Goal: Task Accomplishment & Management: Manage account settings

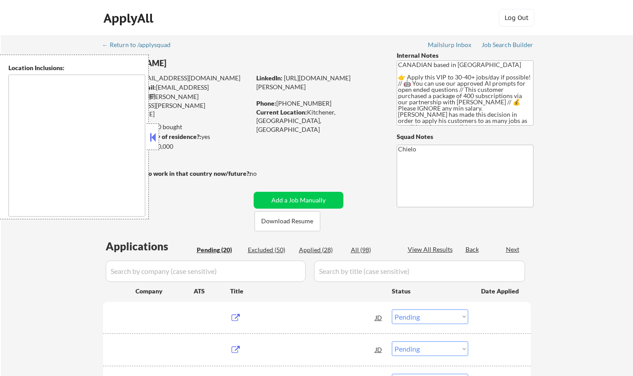
select select ""pending""
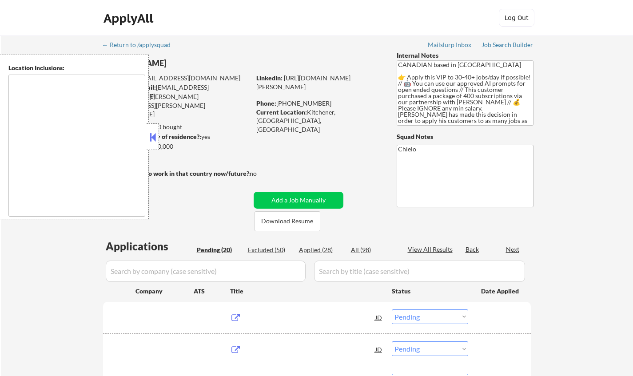
select select ""pending""
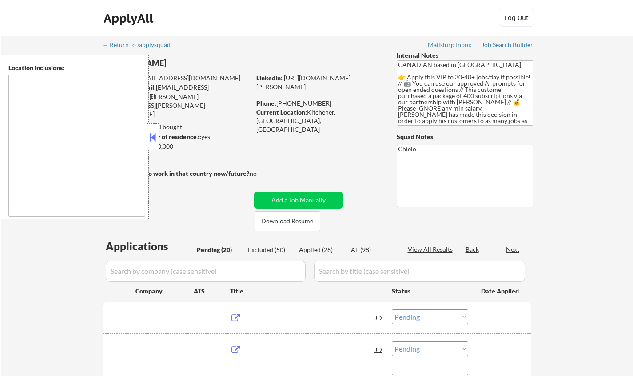
select select ""pending""
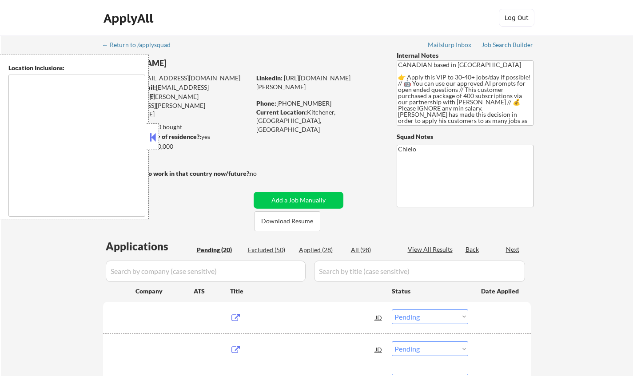
select select ""pending""
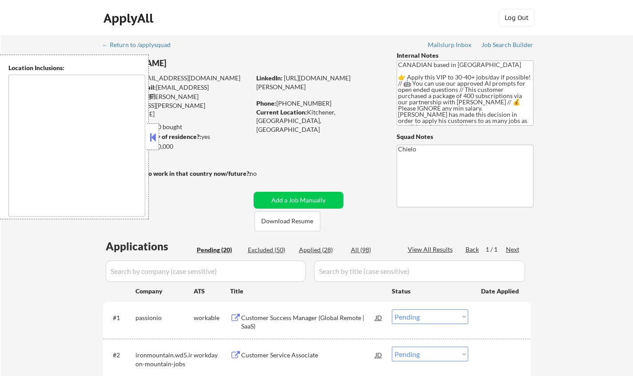
click at [152, 134] on button at bounding box center [153, 137] width 10 height 13
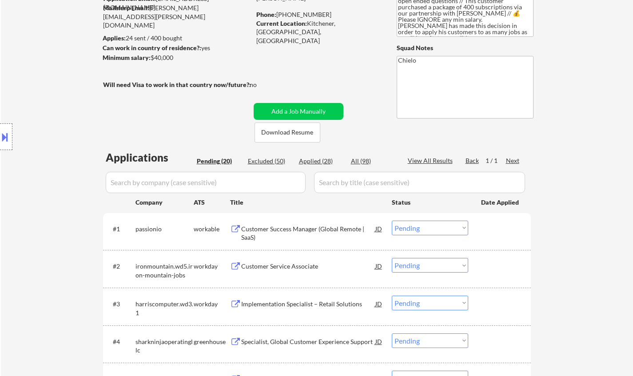
scroll to position [266, 0]
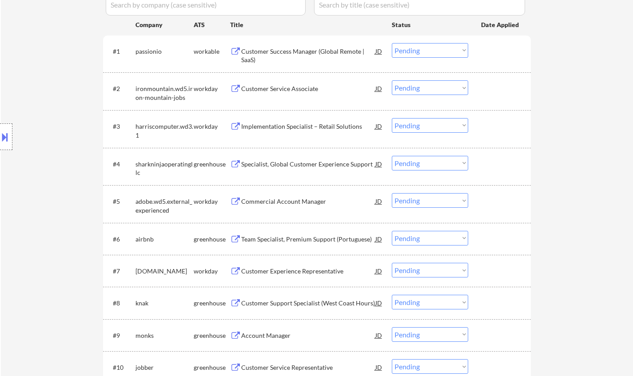
click at [291, 237] on div "Team Specialist, Premium Support (Portuguese)" at bounding box center [308, 239] width 134 height 9
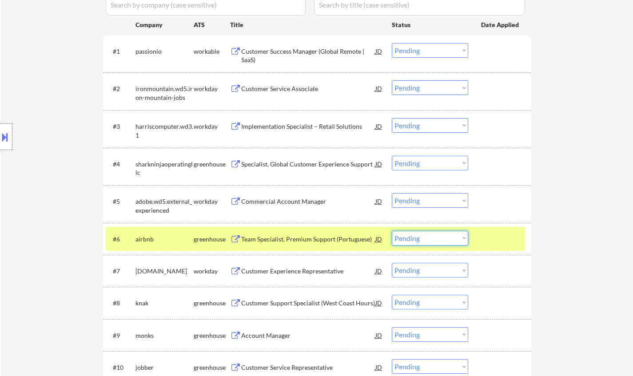
drag, startPoint x: 434, startPoint y: 236, endPoint x: 435, endPoint y: 244, distance: 7.6
click at [433, 237] on select "Choose an option... Pending Applied Excluded (Questions) Excluded (Expired) Exc…" at bounding box center [430, 238] width 76 height 15
click at [392, 231] on select "Choose an option... Pending Applied Excluded (Questions) Excluded (Expired) Exc…" at bounding box center [430, 238] width 76 height 15
select select ""pending""
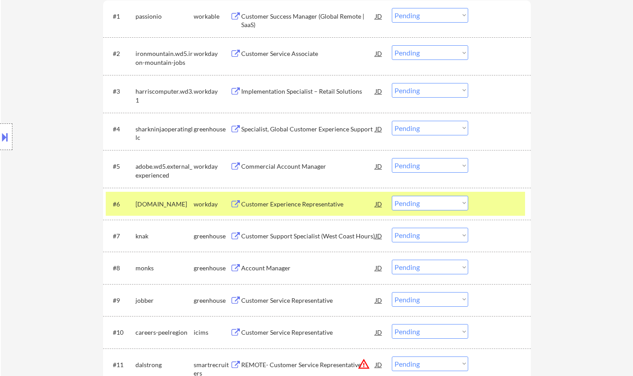
scroll to position [311, 0]
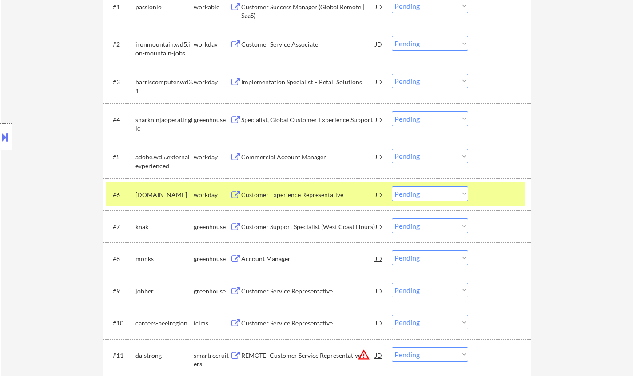
click at [281, 289] on div "Customer Service Representative" at bounding box center [308, 291] width 134 height 9
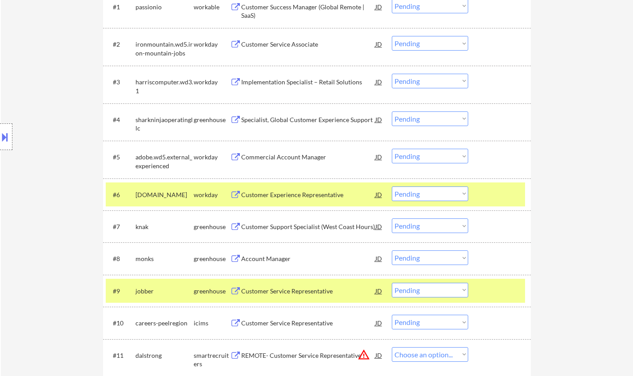
select select ""pending""
select select ""PLACEHOLDER_1427118222253""
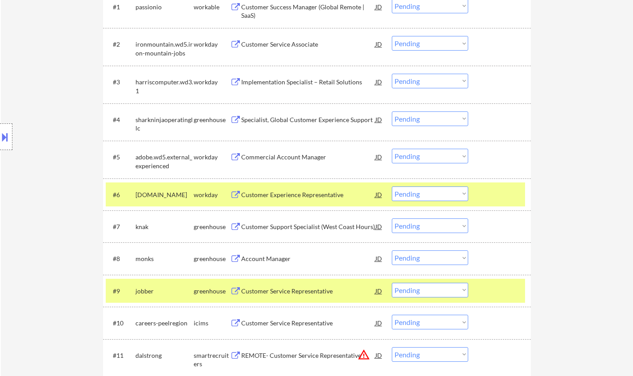
select select ""pending""
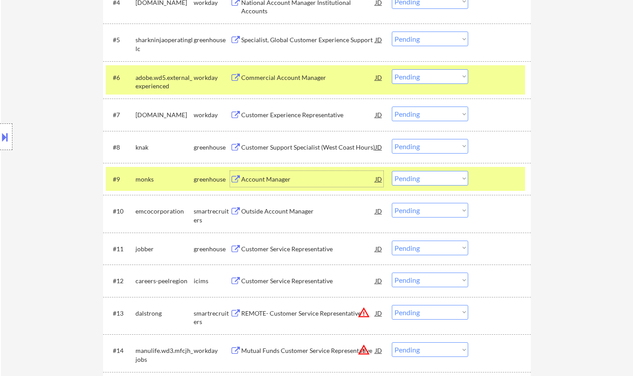
scroll to position [444, 0]
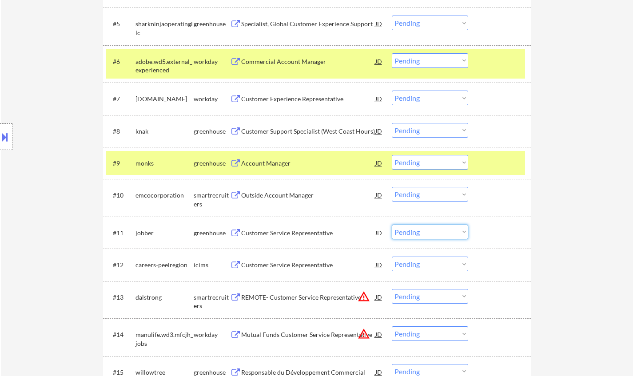
drag, startPoint x: 422, startPoint y: 229, endPoint x: 430, endPoint y: 237, distance: 11.0
click at [422, 229] on select "Choose an option... Pending Applied Excluded (Questions) Excluded (Expired) Exc…" at bounding box center [430, 232] width 76 height 15
click at [392, 225] on select "Choose an option... Pending Applied Excluded (Questions) Excluded (Expired) Exc…" at bounding box center [430, 232] width 76 height 15
select select ""pending""
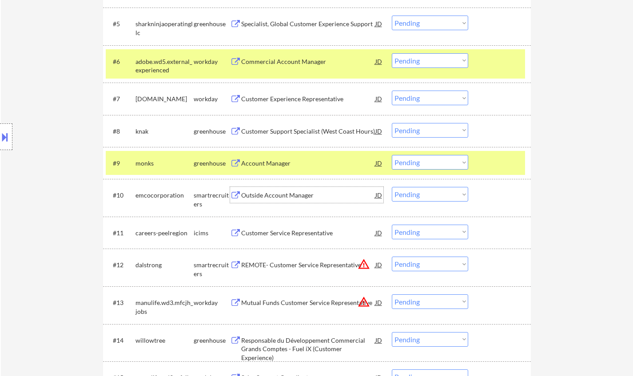
click at [291, 194] on div "Outside Account Manager" at bounding box center [308, 195] width 134 height 9
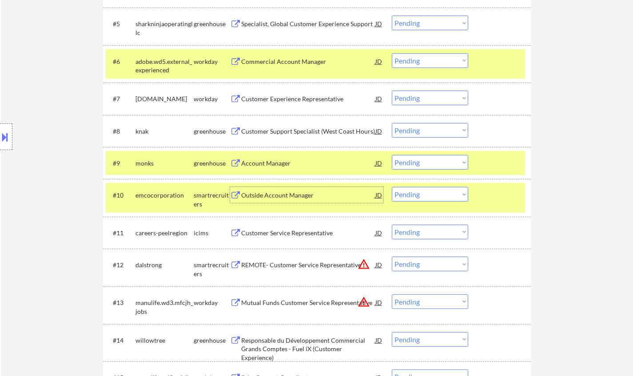
click at [439, 196] on select "Choose an option... Pending Applied Excluded (Questions) Excluded (Expired) Exc…" at bounding box center [430, 194] width 76 height 15
click at [392, 187] on select "Choose an option... Pending Applied Excluded (Questions) Excluded (Expired) Exc…" at bounding box center [430, 194] width 76 height 15
select select ""pending""
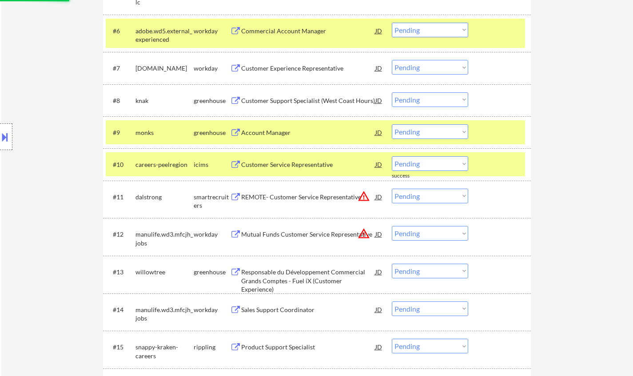
scroll to position [533, 0]
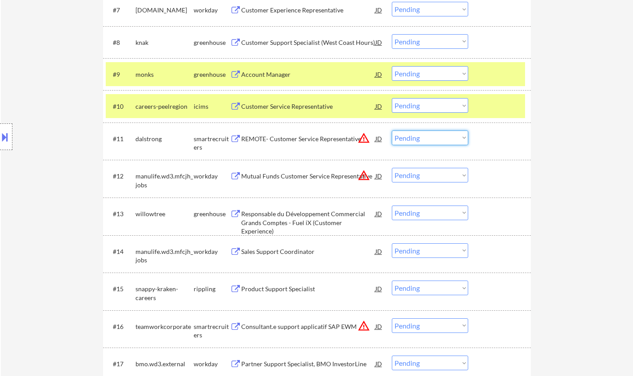
drag, startPoint x: 420, startPoint y: 137, endPoint x: 425, endPoint y: 144, distance: 9.2
click at [420, 138] on select "Choose an option... Pending Applied Excluded (Questions) Excluded (Expired) Exc…" at bounding box center [430, 138] width 76 height 15
click at [392, 131] on select "Choose an option... Pending Applied Excluded (Questions) Excluded (Expired) Exc…" at bounding box center [430, 138] width 76 height 15
select select ""pending""
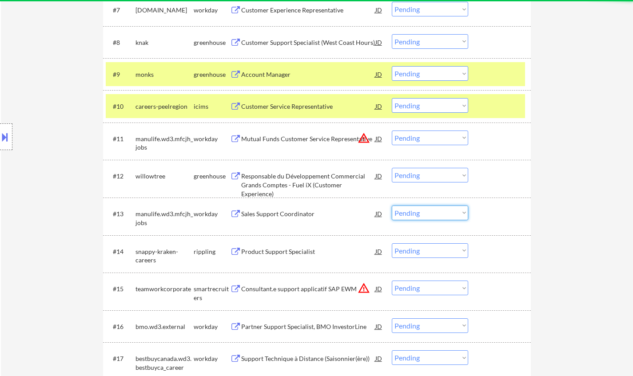
click at [436, 207] on select "Choose an option... Pending Applied Excluded (Questions) Excluded (Expired) Exc…" at bounding box center [430, 213] width 76 height 15
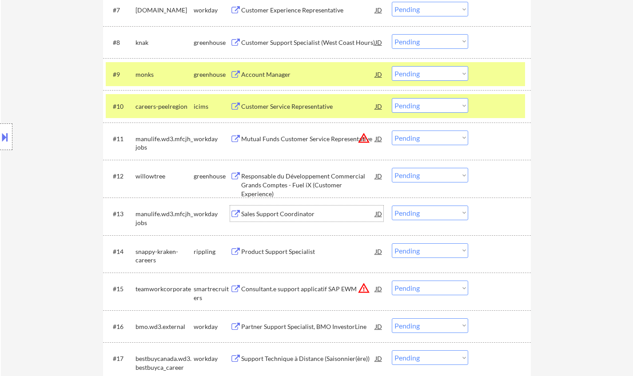
click at [290, 214] on div "Sales Support Coordinator" at bounding box center [308, 214] width 134 height 9
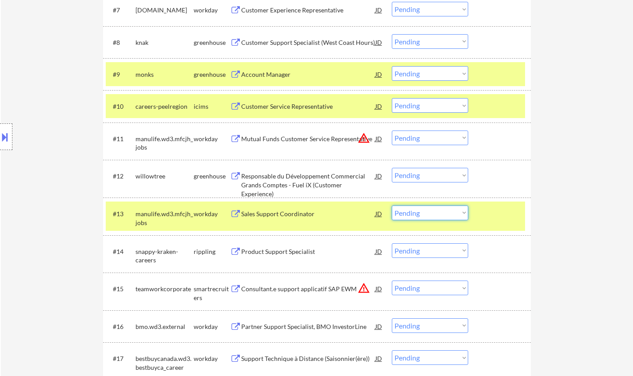
drag, startPoint x: 424, startPoint y: 211, endPoint x: 431, endPoint y: 218, distance: 10.0
click at [424, 211] on select "Choose an option... Pending Applied Excluded (Questions) Excluded (Expired) Exc…" at bounding box center [430, 213] width 76 height 15
click at [392, 206] on select "Choose an option... Pending Applied Excluded (Questions) Excluded (Expired) Exc…" at bounding box center [430, 213] width 76 height 15
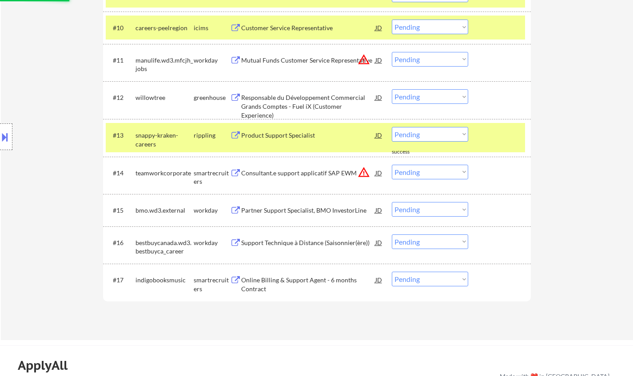
scroll to position [622, 0]
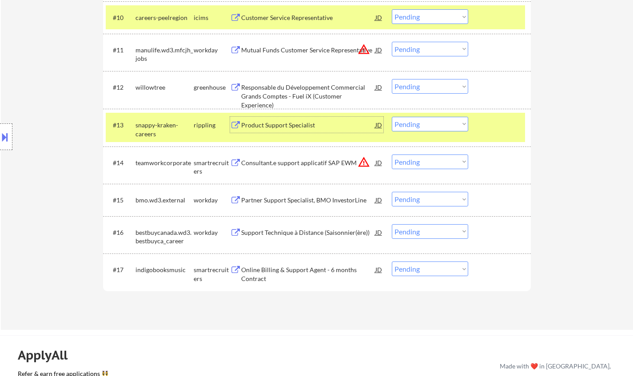
click at [277, 122] on div "Product Support Specialist" at bounding box center [308, 125] width 134 height 9
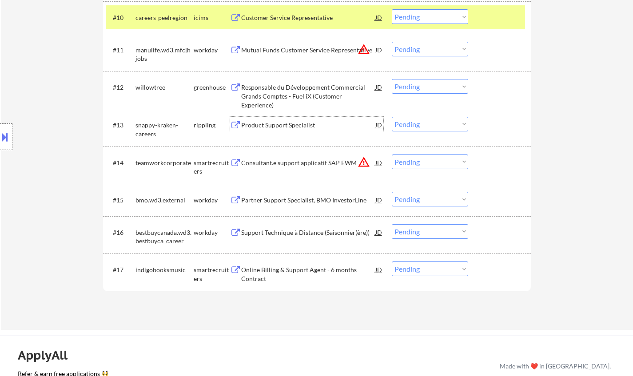
drag, startPoint x: 421, startPoint y: 122, endPoint x: 422, endPoint y: 128, distance: 6.4
click at [421, 122] on select "Choose an option... Pending Applied Excluded (Questions) Excluded (Expired) Exc…" at bounding box center [430, 124] width 76 height 15
click at [392, 117] on select "Choose an option... Pending Applied Excluded (Questions) Excluded (Expired) Exc…" at bounding box center [430, 124] width 76 height 15
select select ""pending""
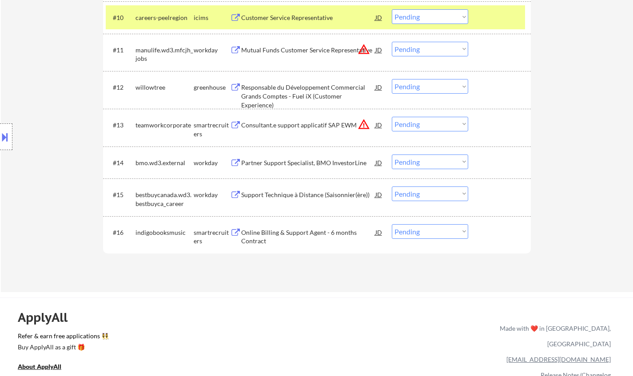
click at [286, 233] on div "Online Billing & Support Agent - 6 months Contract" at bounding box center [308, 236] width 134 height 17
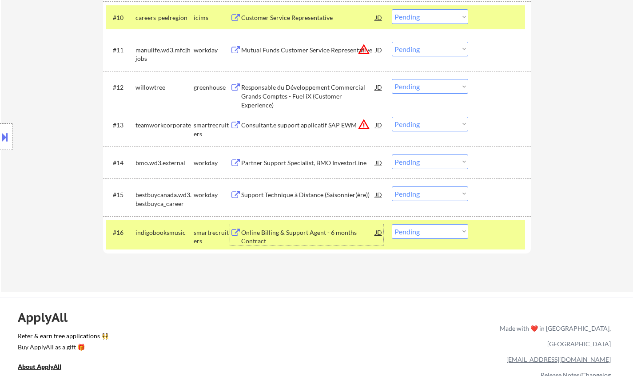
drag, startPoint x: 421, startPoint y: 230, endPoint x: 428, endPoint y: 236, distance: 9.4
click at [421, 230] on select "Choose an option... Pending Applied Excluded (Questions) Excluded (Expired) Exc…" at bounding box center [430, 231] width 76 height 15
select select ""excluded__expired_""
click at [392, 224] on select "Choose an option... Pending Applied Excluded (Questions) Excluded (Expired) Exc…" at bounding box center [430, 231] width 76 height 15
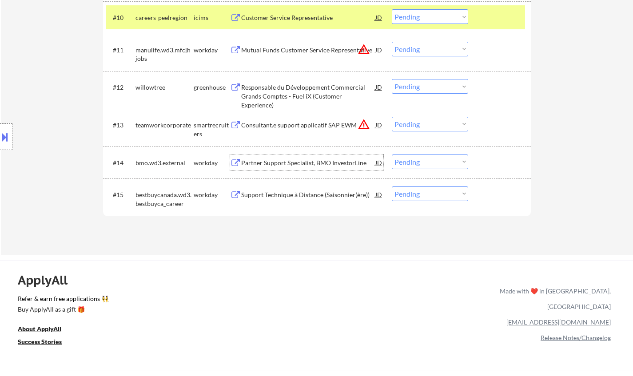
click at [309, 165] on div "Partner Support Specialist, BMO InvestorLine" at bounding box center [308, 162] width 134 height 9
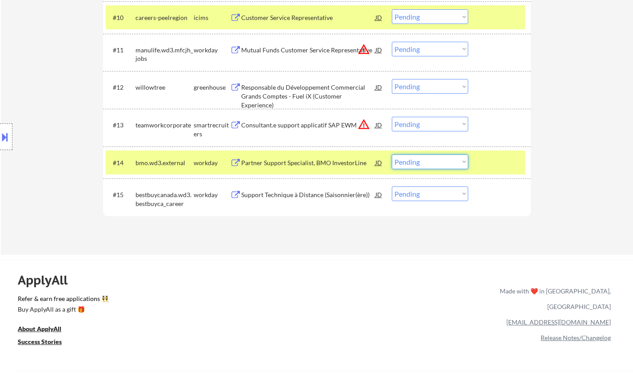
drag, startPoint x: 413, startPoint y: 157, endPoint x: 425, endPoint y: 166, distance: 15.0
click at [414, 158] on select "Choose an option... Pending Applied Excluded (Questions) Excluded (Expired) Exc…" at bounding box center [430, 161] width 76 height 15
click at [392, 154] on select "Choose an option... Pending Applied Excluded (Questions) Excluded (Expired) Exc…" at bounding box center [430, 161] width 76 height 15
select select ""pending""
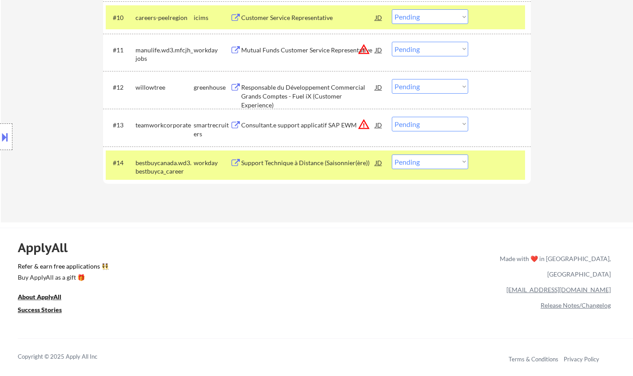
scroll to position [533, 0]
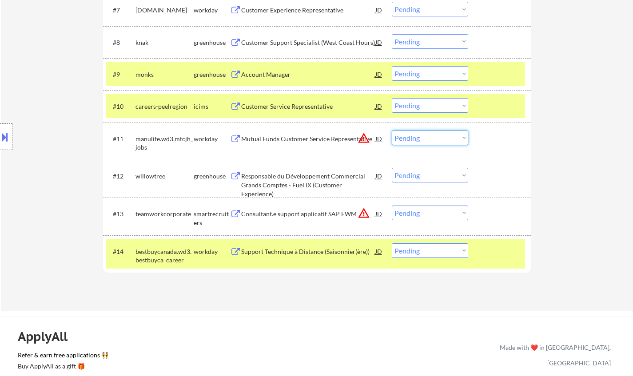
drag, startPoint x: 431, startPoint y: 134, endPoint x: 435, endPoint y: 143, distance: 10.1
click at [431, 134] on select "Choose an option... Pending Applied Excluded (Questions) Excluded (Expired) Exc…" at bounding box center [430, 138] width 76 height 15
click at [392, 131] on select "Choose an option... Pending Applied Excluded (Questions) Excluded (Expired) Exc…" at bounding box center [430, 138] width 76 height 15
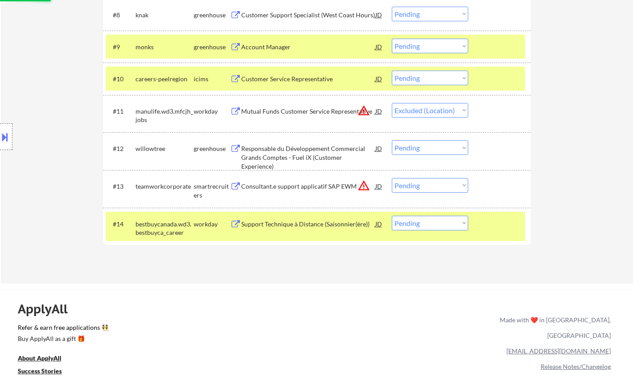
scroll to position [577, 0]
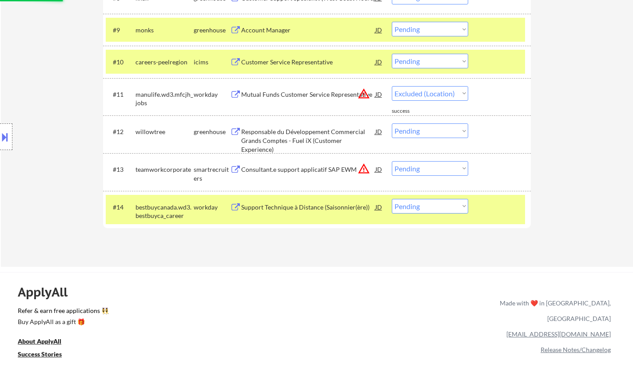
select select ""pending""
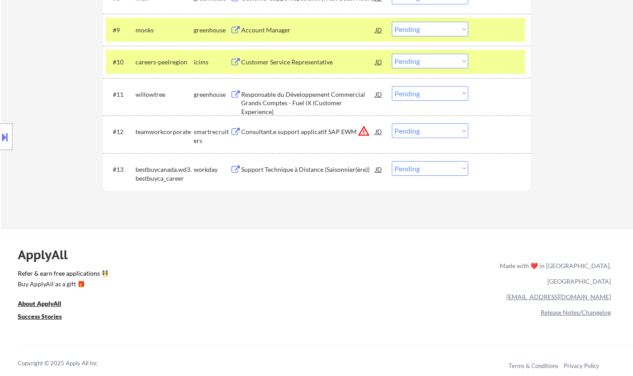
click at [295, 131] on div "Consultant.e support applicatif SAP EWM" at bounding box center [308, 131] width 134 height 9
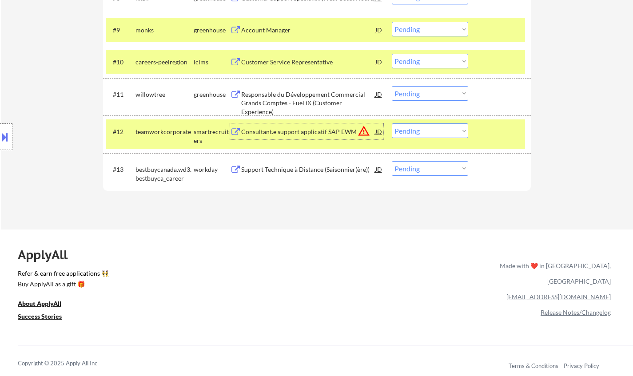
click at [441, 128] on select "Choose an option... Pending Applied Excluded (Questions) Excluded (Expired) Exc…" at bounding box center [430, 130] width 76 height 15
click at [392, 123] on select "Choose an option... Pending Applied Excluded (Questions) Excluded (Expired) Exc…" at bounding box center [430, 130] width 76 height 15
select select ""pending""
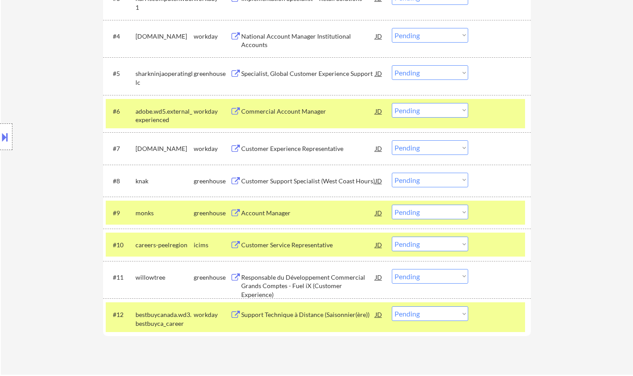
scroll to position [355, 0]
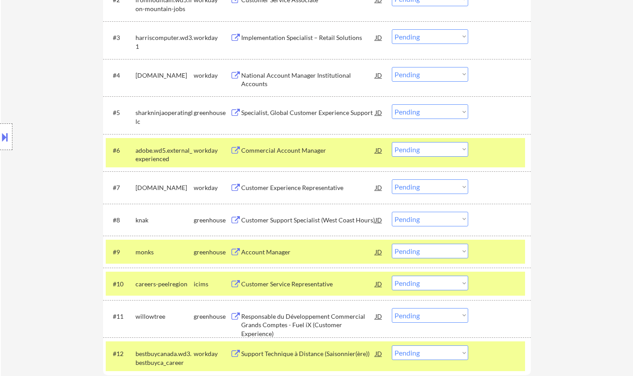
click at [271, 248] on div "Account Manager" at bounding box center [308, 252] width 134 height 9
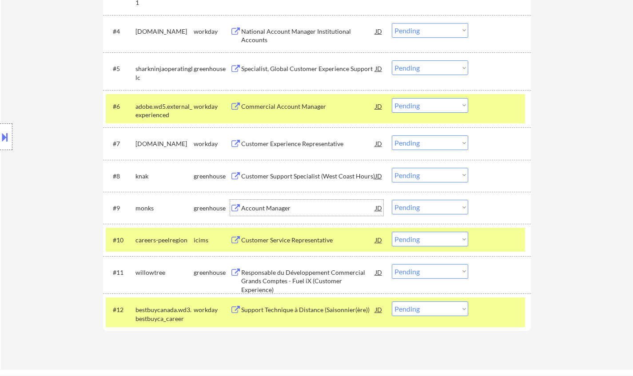
scroll to position [400, 0]
click at [421, 202] on select "Choose an option... Pending Applied Excluded (Questions) Excluded (Expired) Exc…" at bounding box center [430, 206] width 76 height 15
click at [432, 205] on select "Choose an option... Pending Applied Excluded (Questions) Excluded (Expired) Exc…" at bounding box center [430, 206] width 76 height 15
click at [392, 199] on select "Choose an option... Pending Applied Excluded (Questions) Excluded (Expired) Exc…" at bounding box center [430, 206] width 76 height 15
select select ""pending""
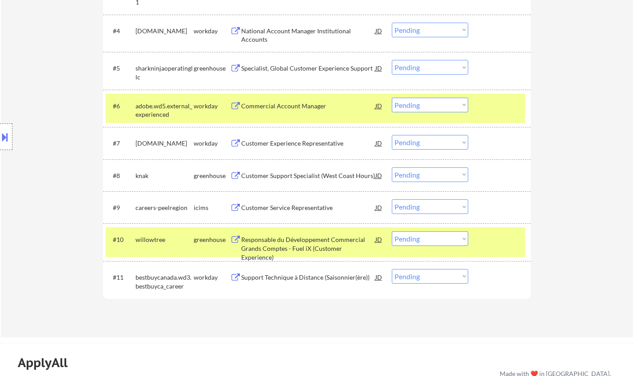
click at [281, 236] on div "Responsable du Développement Commercial Grands Comptes - Fuel iX (Customer Expe…" at bounding box center [308, 248] width 134 height 26
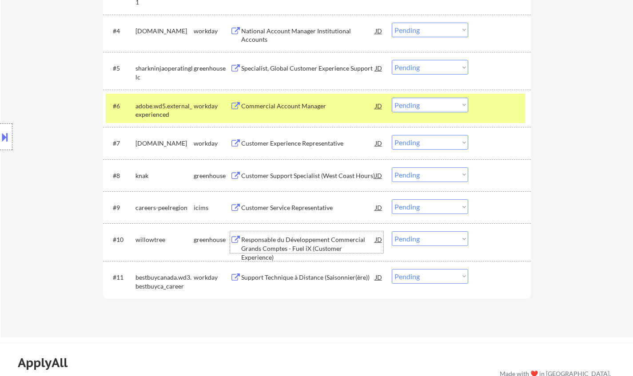
click at [418, 243] on select "Choose an option... Pending Applied Excluded (Questions) Excluded (Expired) Exc…" at bounding box center [430, 238] width 76 height 15
click at [392, 231] on select "Choose an option... Pending Applied Excluded (Questions) Excluded (Expired) Exc…" at bounding box center [430, 238] width 76 height 15
select select ""pending""
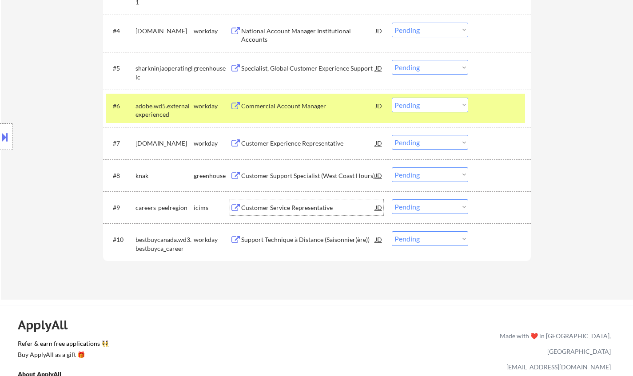
click at [293, 208] on div "Customer Service Representative" at bounding box center [308, 207] width 134 height 9
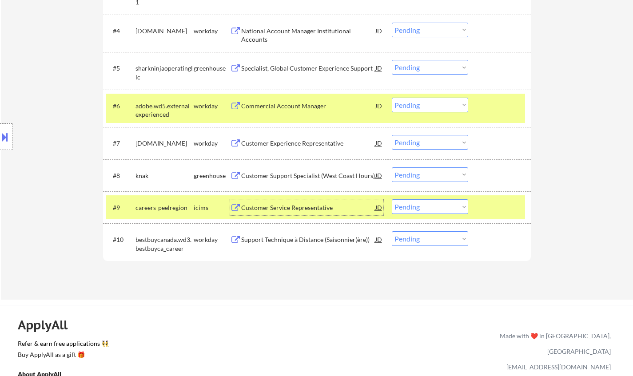
click at [437, 199] on select "Choose an option... Pending Applied Excluded (Questions) Excluded (Expired) Exc…" at bounding box center [430, 206] width 76 height 15
click at [392, 199] on select "Choose an option... Pending Applied Excluded (Questions) Excluded (Expired) Exc…" at bounding box center [430, 206] width 76 height 15
select select ""pending""
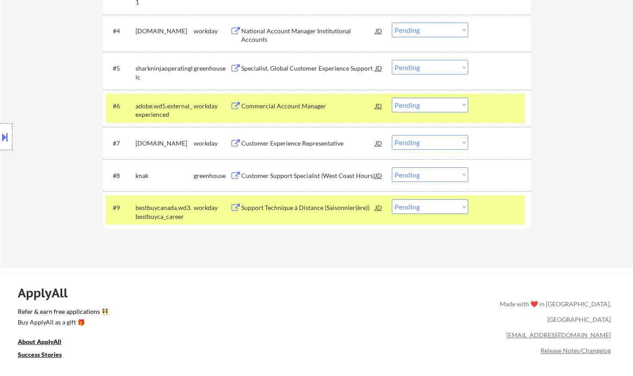
click at [281, 105] on div "Commercial Account Manager" at bounding box center [308, 106] width 134 height 9
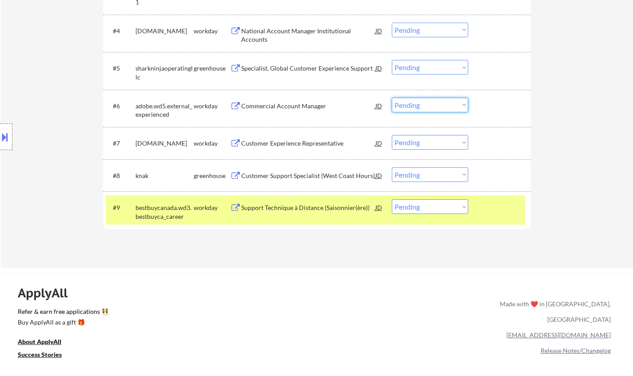
click at [421, 106] on select "Choose an option... Pending Applied Excluded (Questions) Excluded (Expired) Exc…" at bounding box center [430, 105] width 76 height 15
click at [392, 98] on select "Choose an option... Pending Applied Excluded (Questions) Excluded (Expired) Exc…" at bounding box center [430, 105] width 76 height 15
select select ""pending""
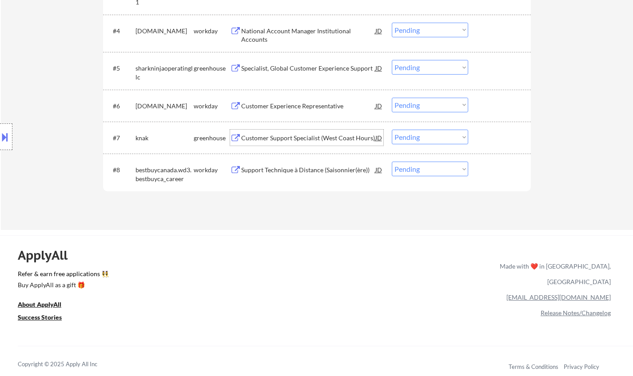
click at [297, 138] on div "Customer Support Specialist (West Coast Hours)" at bounding box center [308, 138] width 134 height 9
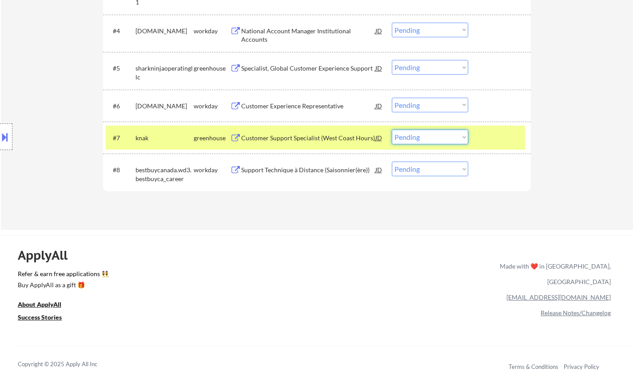
click at [423, 138] on select "Choose an option... Pending Applied Excluded (Questions) Excluded (Expired) Exc…" at bounding box center [430, 137] width 76 height 15
drag, startPoint x: 420, startPoint y: 139, endPoint x: 425, endPoint y: 143, distance: 6.0
click at [420, 139] on select "Choose an option... Pending Applied Excluded (Questions) Excluded (Expired) Exc…" at bounding box center [430, 137] width 76 height 15
click at [392, 130] on select "Choose an option... Pending Applied Excluded (Questions) Excluded (Expired) Exc…" at bounding box center [430, 137] width 76 height 15
select select ""pending""
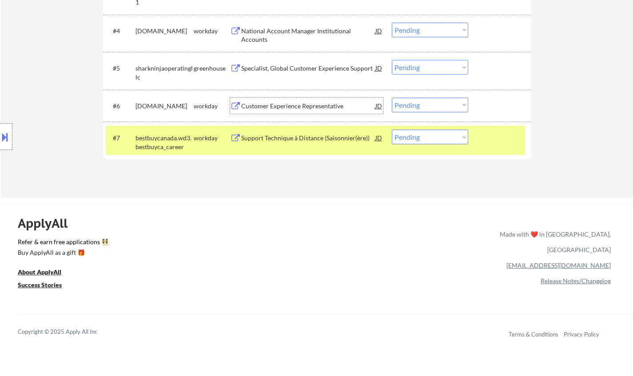
click at [280, 104] on div "Customer Experience Representative" at bounding box center [308, 106] width 134 height 9
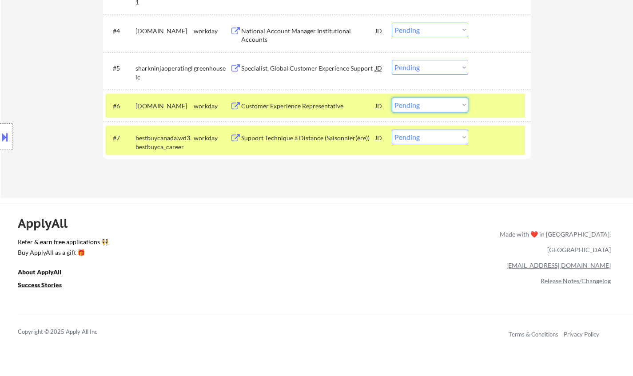
drag, startPoint x: 433, startPoint y: 103, endPoint x: 438, endPoint y: 110, distance: 8.2
click at [433, 103] on select "Choose an option... Pending Applied Excluded (Questions) Excluded (Expired) Exc…" at bounding box center [430, 105] width 76 height 15
click at [392, 98] on select "Choose an option... Pending Applied Excluded (Questions) Excluded (Expired) Exc…" at bounding box center [430, 105] width 76 height 15
select select ""pending""
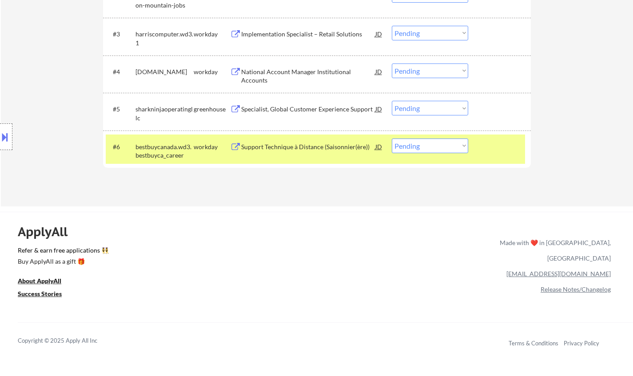
scroll to position [311, 0]
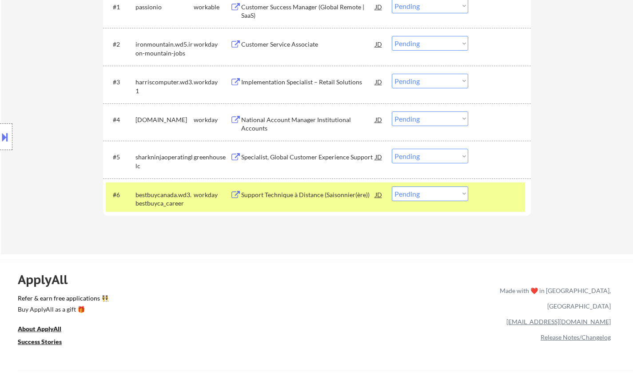
click at [308, 116] on div "National Account Manager Institutional Accounts" at bounding box center [308, 123] width 134 height 17
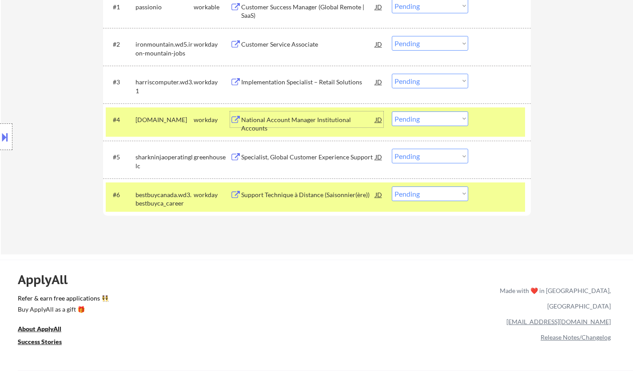
drag, startPoint x: 443, startPoint y: 114, endPoint x: 451, endPoint y: 119, distance: 9.6
click at [444, 114] on select "Choose an option... Pending Applied Excluded (Questions) Excluded (Expired) Exc…" at bounding box center [430, 118] width 76 height 15
click at [392, 111] on select "Choose an option... Pending Applied Excluded (Questions) Excluded (Expired) Exc…" at bounding box center [430, 118] width 76 height 15
select select ""pending""
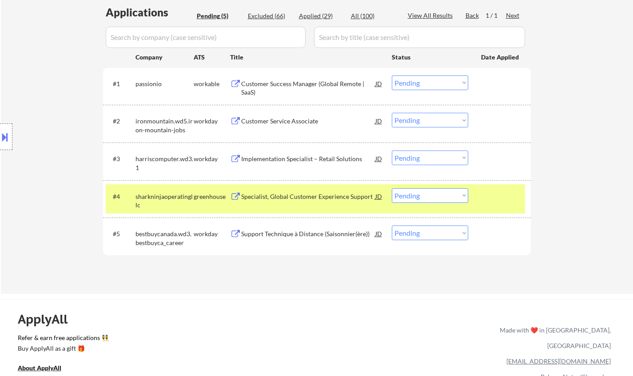
scroll to position [222, 0]
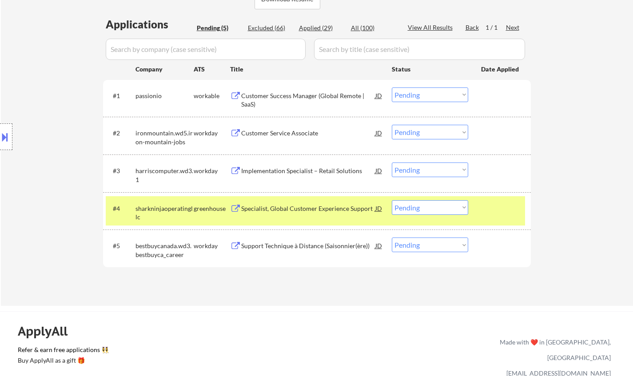
click at [320, 247] on div "Support Technique à Distance (Saisonnier(ère))" at bounding box center [308, 245] width 134 height 9
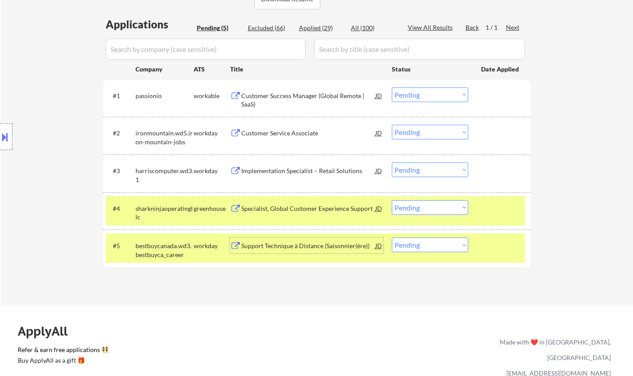
click at [421, 244] on select "Choose an option... Pending Applied Excluded (Questions) Excluded (Expired) Exc…" at bounding box center [430, 245] width 76 height 15
select select ""excluded__expired_""
click at [392, 238] on select "Choose an option... Pending Applied Excluded (Questions) Excluded (Expired) Exc…" at bounding box center [430, 245] width 76 height 15
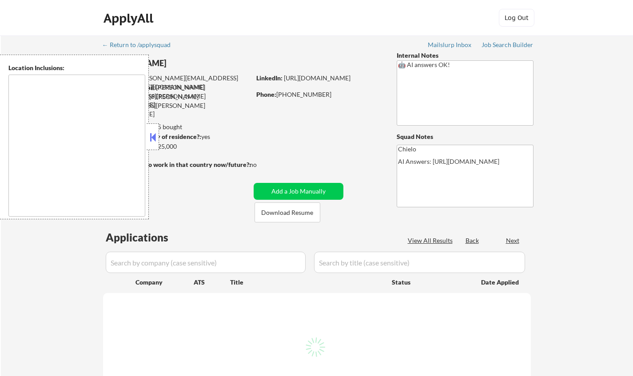
type textarea "Houston, TX Bellaire, TX West University Place, TX Southside Place, TX Hunters …"
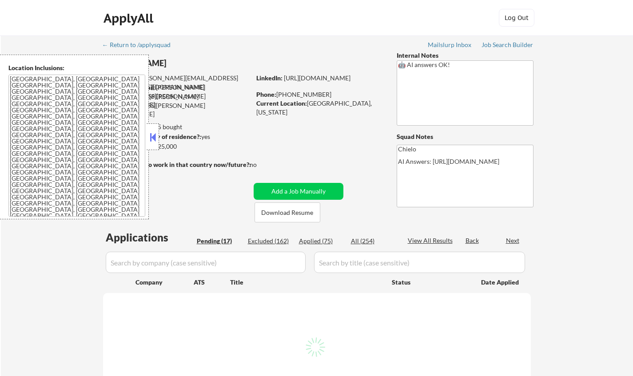
click at [151, 137] on button at bounding box center [153, 137] width 10 height 13
select select ""pending""
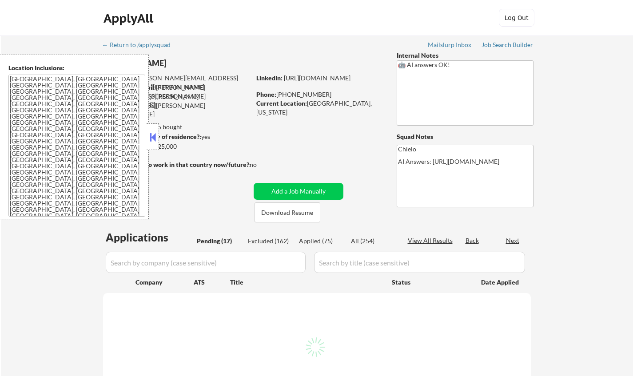
select select ""pending""
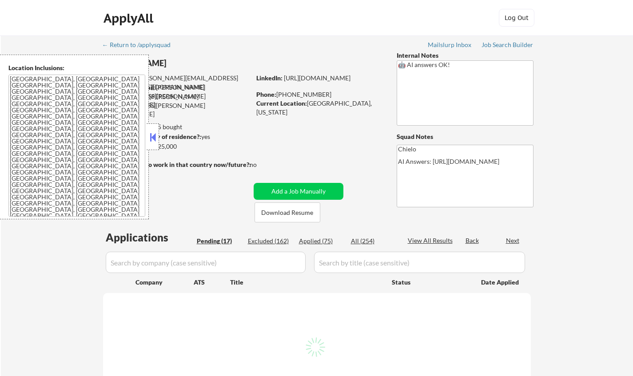
select select ""pending""
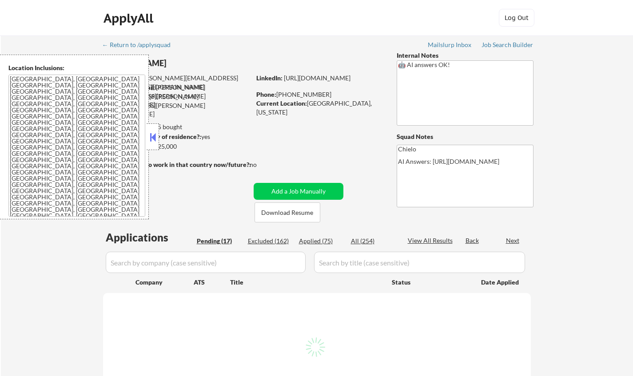
select select ""pending""
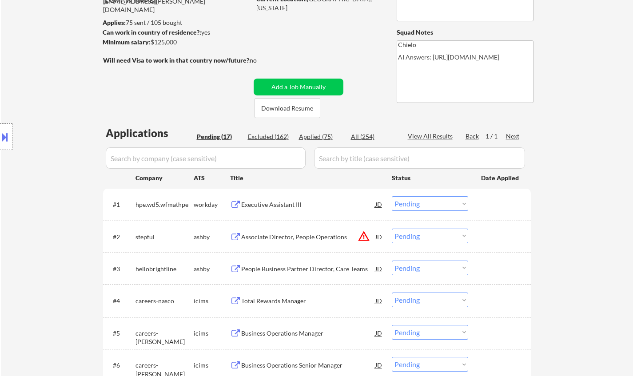
scroll to position [178, 0]
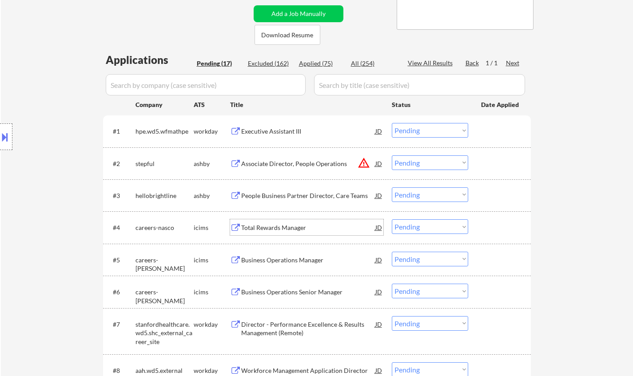
click at [287, 229] on div "Total Rewards Manager" at bounding box center [308, 227] width 134 height 9
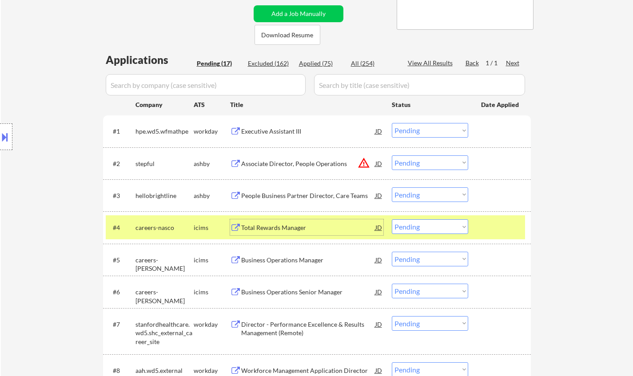
click at [449, 223] on select "Choose an option... Pending Applied Excluded (Questions) Excluded (Expired) Exc…" at bounding box center [430, 226] width 76 height 15
click at [392, 219] on select "Choose an option... Pending Applied Excluded (Questions) Excluded (Expired) Exc…" at bounding box center [430, 226] width 76 height 15
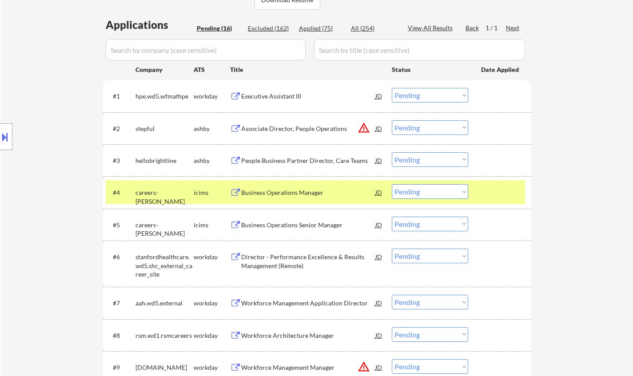
scroll to position [222, 0]
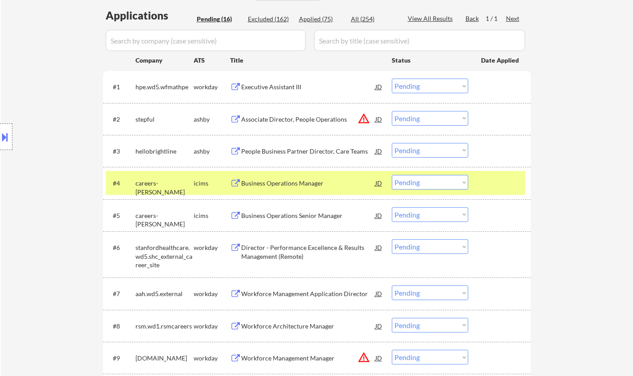
click at [280, 180] on div "Business Operations Manager" at bounding box center [308, 183] width 134 height 9
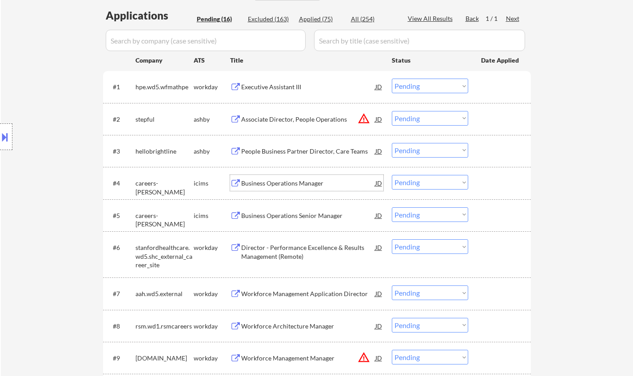
click at [425, 180] on select "Choose an option... Pending Applied Excluded (Questions) Excluded (Expired) Exc…" at bounding box center [430, 182] width 76 height 15
click at [392, 175] on select "Choose an option... Pending Applied Excluded (Questions) Excluded (Expired) Exc…" at bounding box center [430, 182] width 76 height 15
click at [379, 119] on div "JD" at bounding box center [378, 119] width 9 height 16
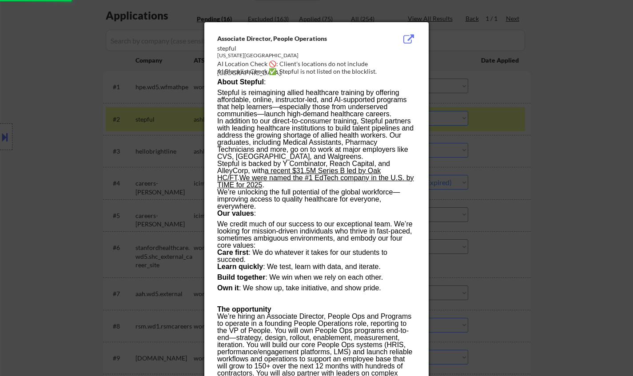
select select ""pending""
click at [542, 148] on div at bounding box center [316, 188] width 633 height 376
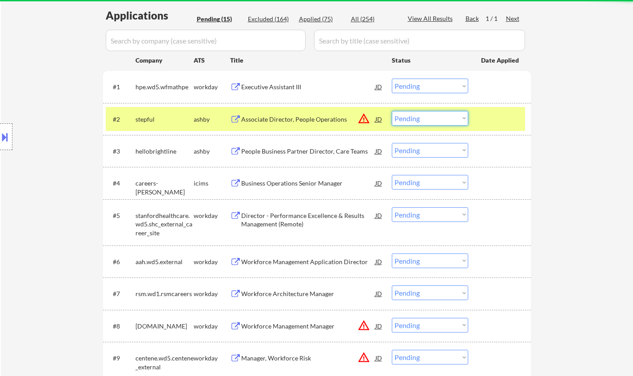
drag, startPoint x: 452, startPoint y: 119, endPoint x: 453, endPoint y: 124, distance: 4.9
click at [452, 119] on select "Choose an option... Pending Applied Excluded (Questions) Excluded (Expired) Exc…" at bounding box center [430, 118] width 76 height 15
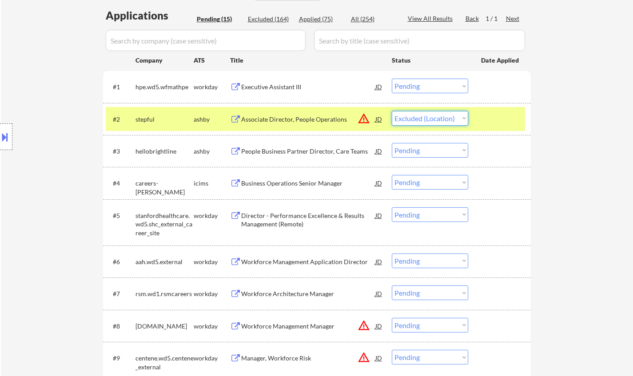
click at [392, 111] on select "Choose an option... Pending Applied Excluded (Questions) Excluded (Expired) Exc…" at bounding box center [430, 118] width 76 height 15
select select ""pending""
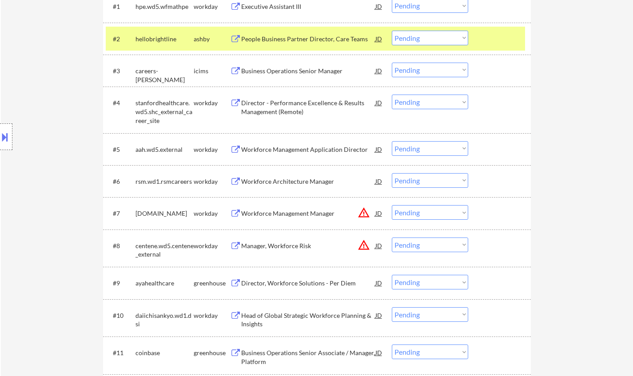
scroll to position [355, 0]
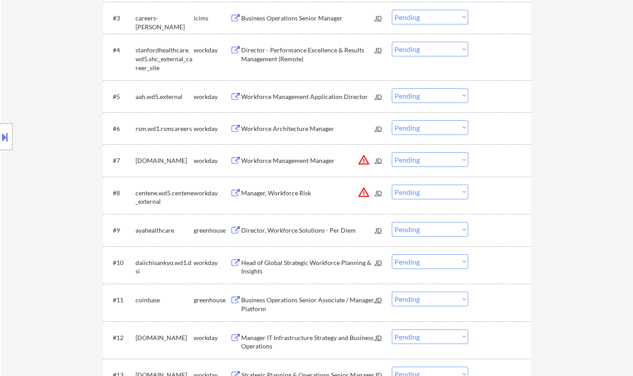
click at [306, 97] on div "Workforce Management Application Director" at bounding box center [308, 96] width 134 height 9
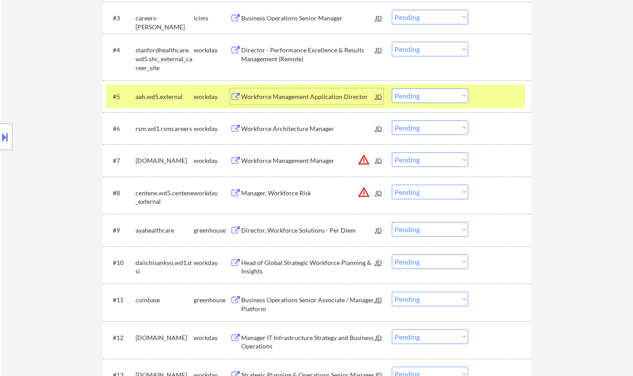
click at [441, 97] on select "Choose an option... Pending Applied Excluded (Questions) Excluded (Expired) Exc…" at bounding box center [430, 95] width 76 height 15
click at [392, 88] on select "Choose an option... Pending Applied Excluded (Questions) Excluded (Expired) Exc…" at bounding box center [430, 95] width 76 height 15
select select ""pending""
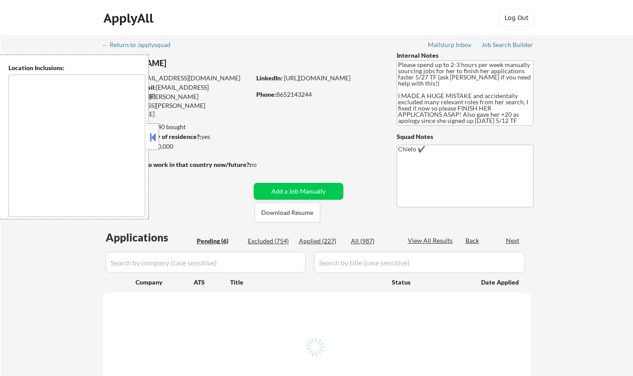
select select ""pending""
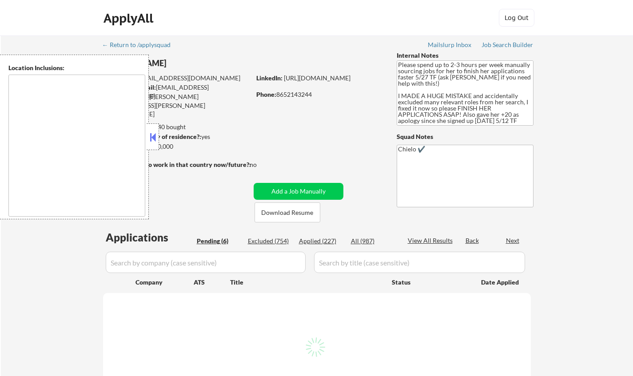
select select ""pending""
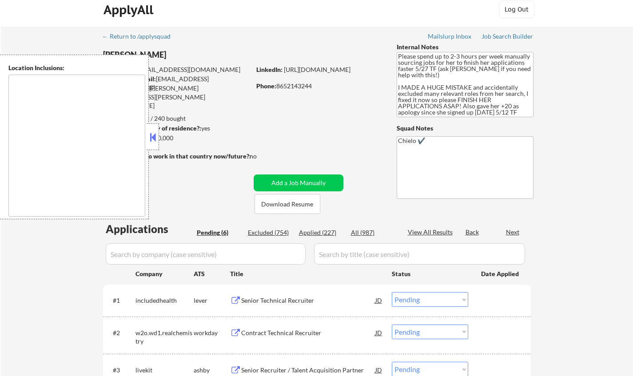
type textarea "[GEOGRAPHIC_DATA], [GEOGRAPHIC_DATA] [GEOGRAPHIC_DATA], [GEOGRAPHIC_DATA] [GEOG…"
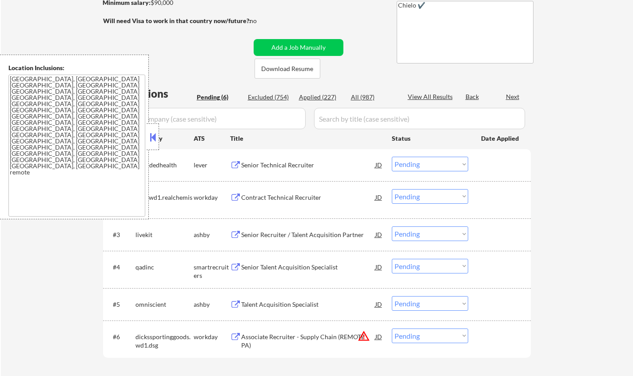
scroll to position [159, 0]
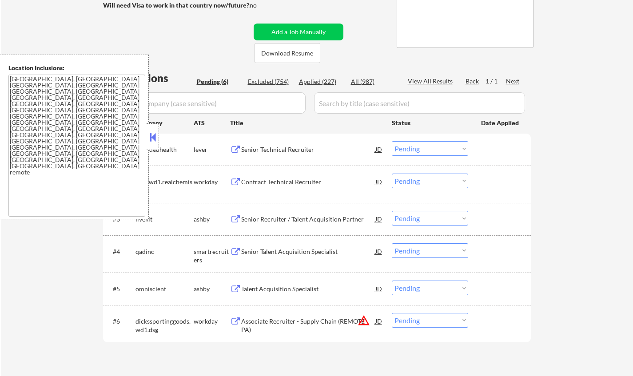
click at [153, 137] on button at bounding box center [153, 137] width 10 height 13
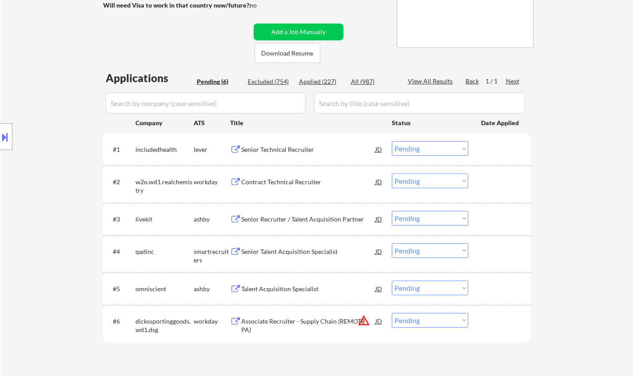
click at [293, 151] on div "Senior Technical Recruiter" at bounding box center [308, 149] width 134 height 9
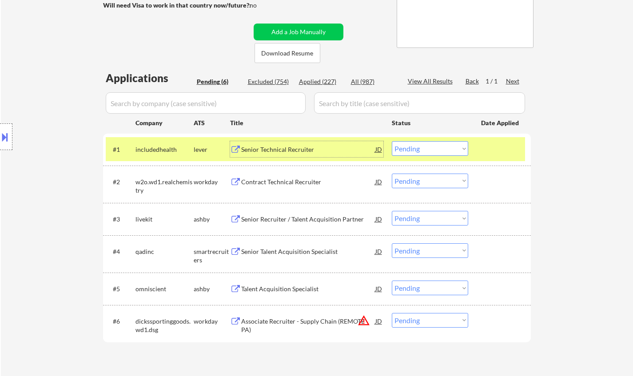
click at [444, 152] on select "Choose an option... Pending Applied Excluded (Questions) Excluded (Expired) Exc…" at bounding box center [430, 148] width 76 height 15
click at [392, 141] on select "Choose an option... Pending Applied Excluded (Questions) Excluded (Expired) Exc…" at bounding box center [430, 148] width 76 height 15
select select ""pending""
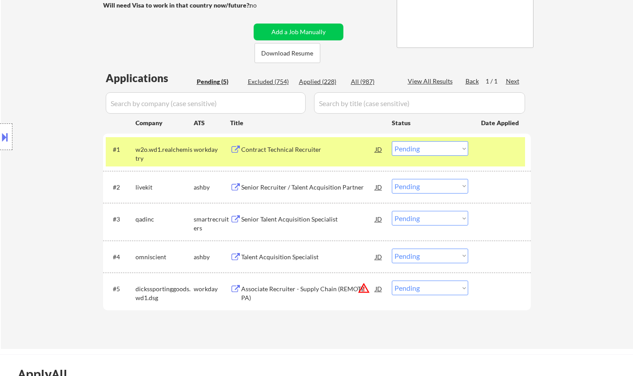
click at [297, 189] on div "Senior Recruiter / Talent Acquisition Partner" at bounding box center [308, 187] width 134 height 9
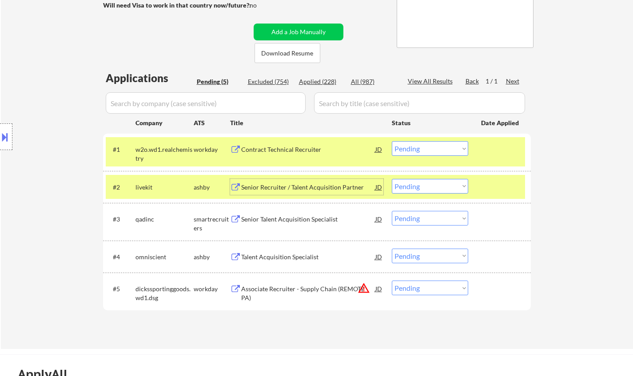
click at [445, 190] on select "Choose an option... Pending Applied Excluded (Questions) Excluded (Expired) Exc…" at bounding box center [430, 186] width 76 height 15
click at [392, 179] on select "Choose an option... Pending Applied Excluded (Questions) Excluded (Expired) Exc…" at bounding box center [430, 186] width 76 height 15
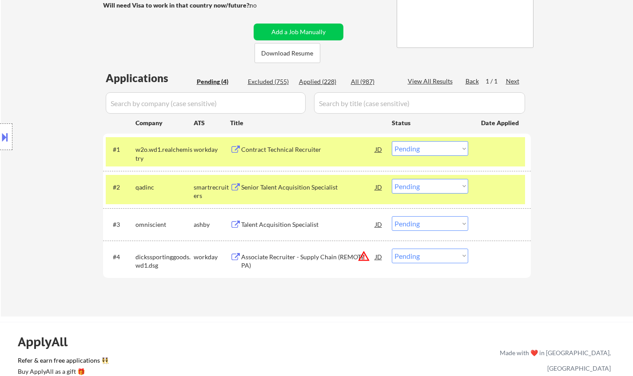
click at [292, 194] on div "Senior Talent Acquisition Specialist" at bounding box center [308, 187] width 134 height 16
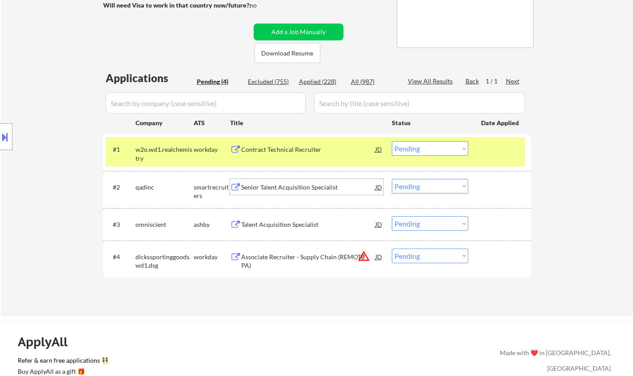
click at [441, 187] on select "Choose an option... Pending Applied Excluded (Questions) Excluded (Expired) Exc…" at bounding box center [430, 186] width 76 height 15
click at [392, 179] on select "Choose an option... Pending Applied Excluded (Questions) Excluded (Expired) Exc…" at bounding box center [430, 186] width 76 height 15
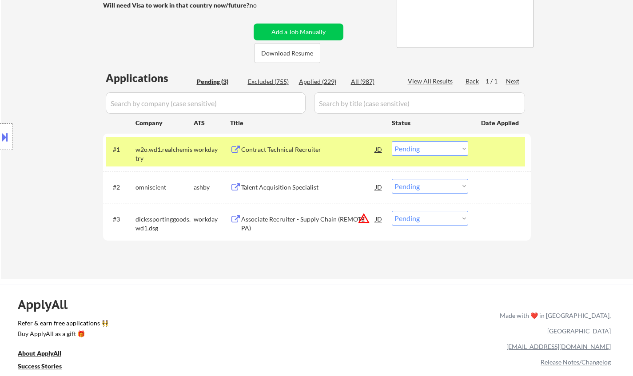
click at [293, 190] on div "Talent Acquisition Specialist" at bounding box center [308, 187] width 134 height 9
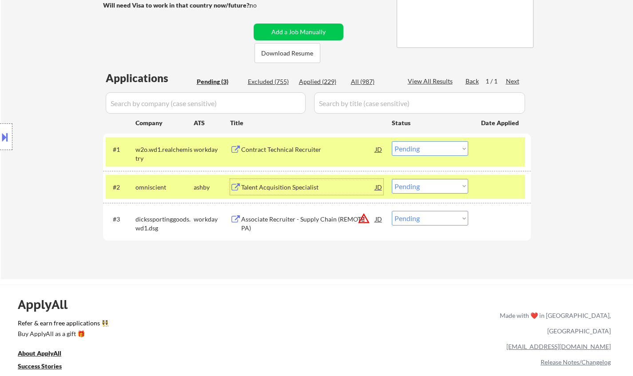
click at [459, 191] on select "Choose an option... Pending Applied Excluded (Questions) Excluded (Expired) Exc…" at bounding box center [430, 186] width 76 height 15
click at [392, 179] on select "Choose an option... Pending Applied Excluded (Questions) Excluded (Expired) Exc…" at bounding box center [430, 186] width 76 height 15
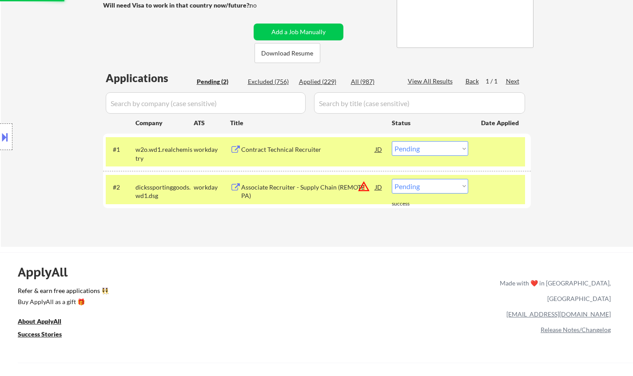
click at [4, 136] on button at bounding box center [5, 137] width 10 height 15
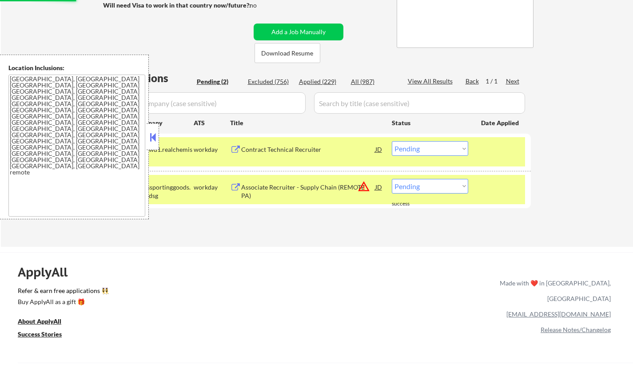
click at [153, 124] on div at bounding box center [152, 136] width 12 height 27
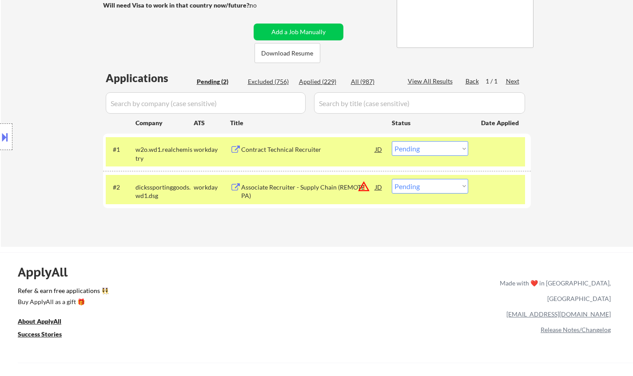
click at [393, 188] on select "Choose an option... Pending Applied Excluded (Questions) Excluded (Expired) Exc…" at bounding box center [430, 186] width 76 height 15
click at [379, 189] on div "JD" at bounding box center [378, 187] width 9 height 16
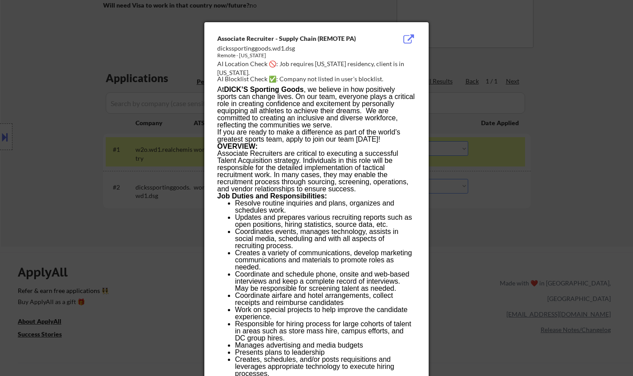
click at [480, 266] on div at bounding box center [316, 188] width 633 height 376
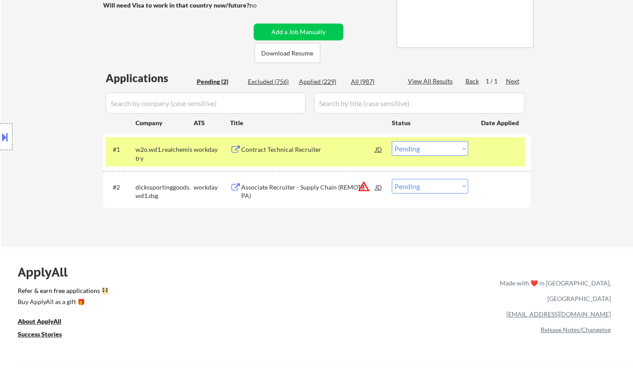
click at [444, 186] on select "Choose an option... Pending Applied Excluded (Questions) Excluded (Expired) Exc…" at bounding box center [430, 186] width 76 height 15
select select ""excluded__location_""
click at [392, 179] on select "Choose an option... Pending Applied Excluded (Questions) Excluded (Expired) Exc…" at bounding box center [430, 186] width 76 height 15
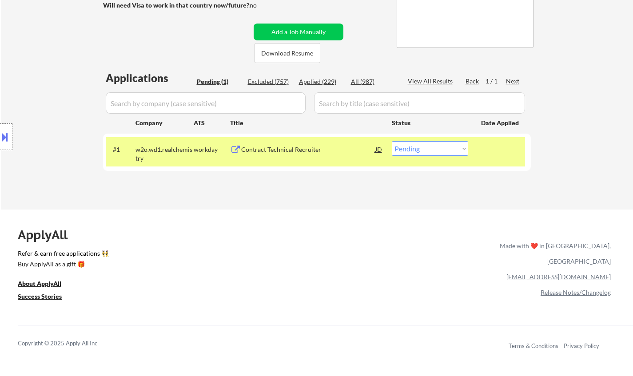
click at [281, 150] on div "Contract Technical Recruiter" at bounding box center [308, 149] width 134 height 9
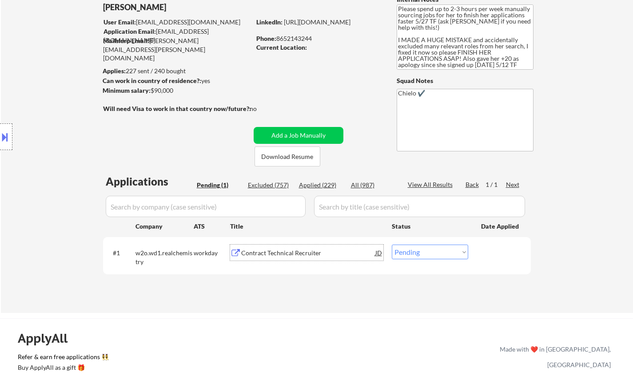
scroll to position [56, 0]
click at [444, 245] on select "Choose an option... Pending Applied Excluded (Questions) Excluded (Expired) Exc…" at bounding box center [430, 252] width 76 height 15
select select ""applied""
click at [392, 245] on select "Choose an option... Pending Applied Excluded (Questions) Excluded (Expired) Exc…" at bounding box center [430, 252] width 76 height 15
